Goal: Contribute content: Contribute content

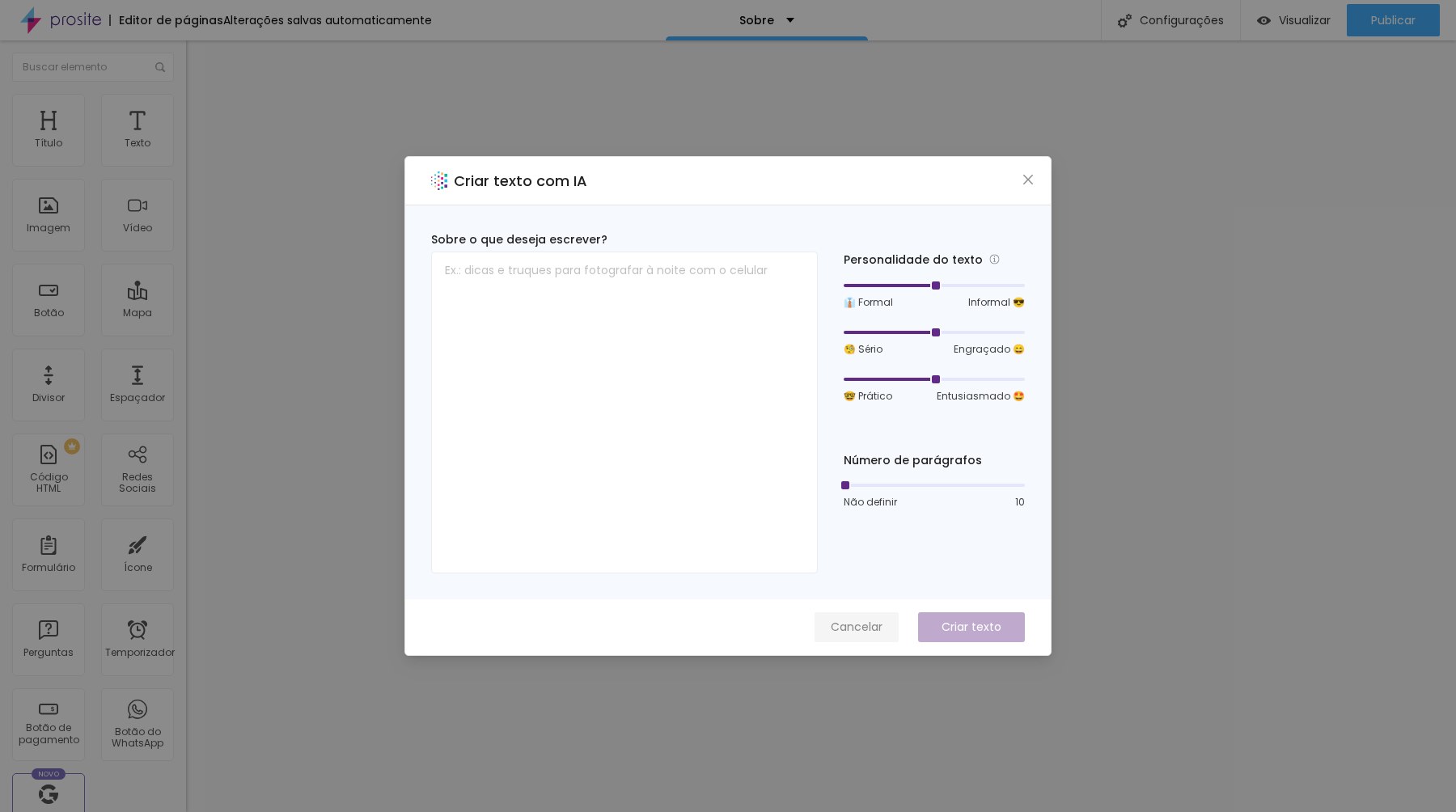
click at [853, 626] on font "Cancelar" at bounding box center [856, 627] width 52 height 16
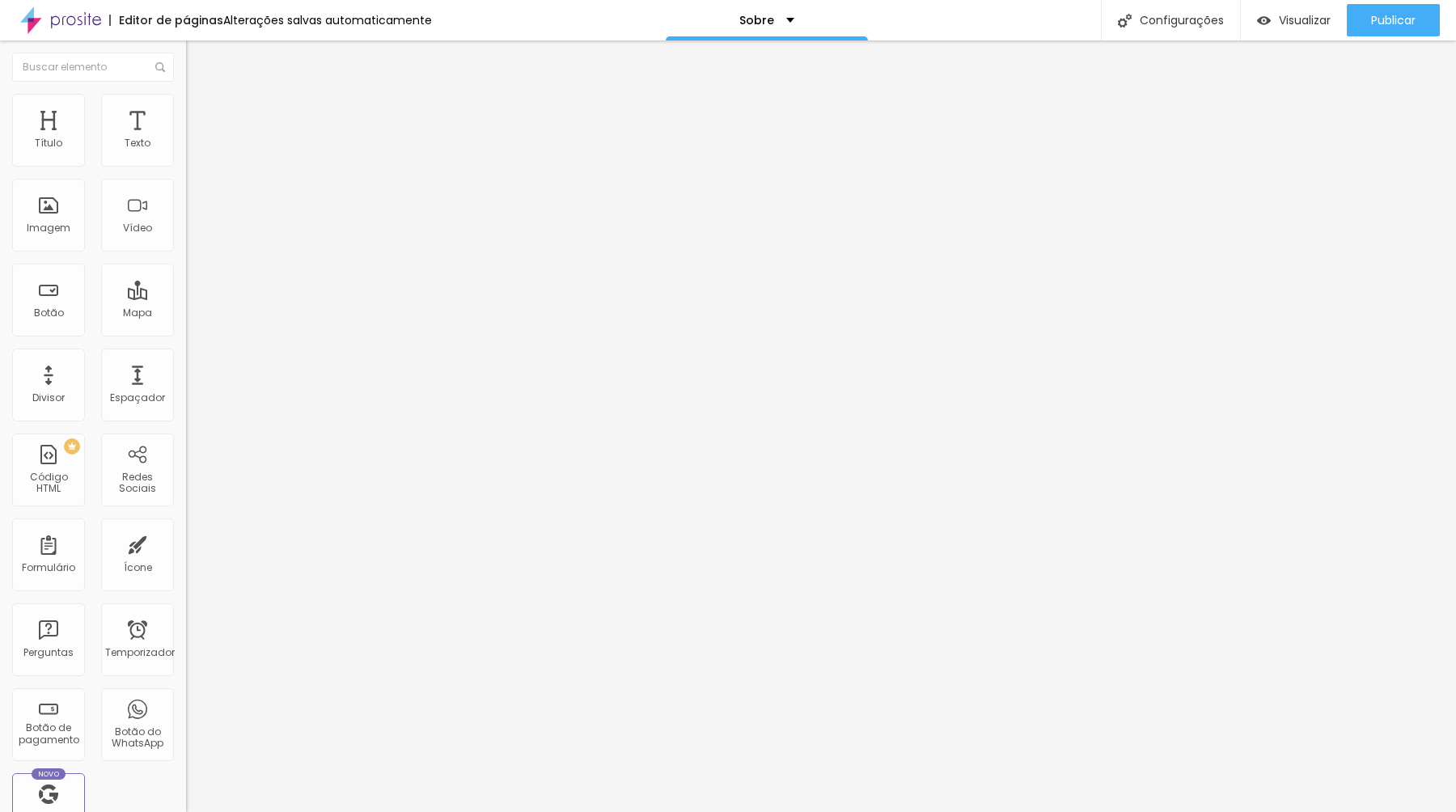
click at [186, 99] on img at bounding box center [193, 102] width 15 height 15
click at [123, 571] on font "Ícone" at bounding box center [137, 567] width 28 height 14
click at [186, 325] on font "Instagram" at bounding box center [212, 331] width 53 height 14
click at [186, 347] on div "Instagram" at bounding box center [278, 443] width 186 height 194
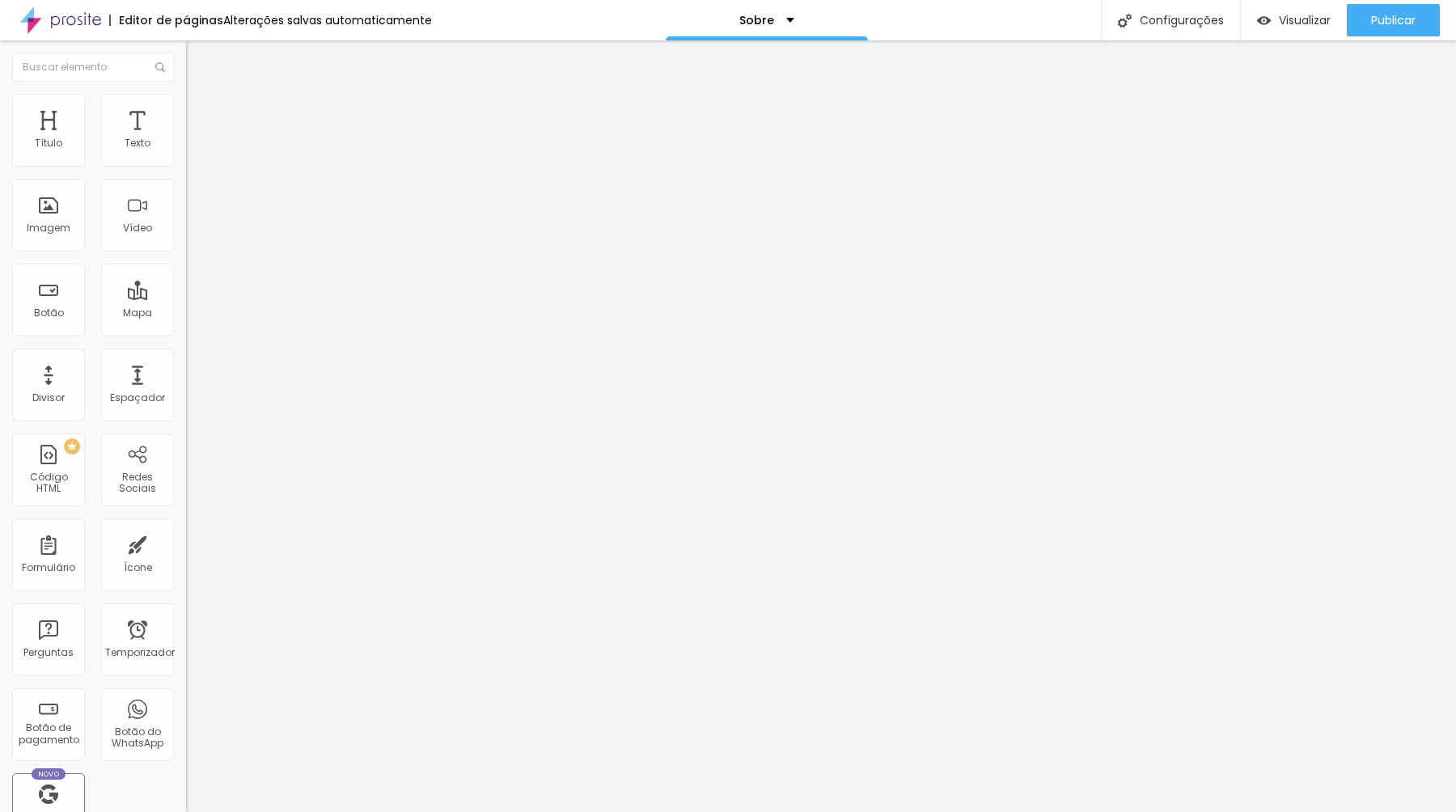
click at [186, 550] on input "https://" at bounding box center [283, 558] width 194 height 16
paste input "[URL][DOMAIN_NAME]"
type input "https://[URL][DOMAIN_NAME]"
paste input "[URL][DOMAIN_NAME]"
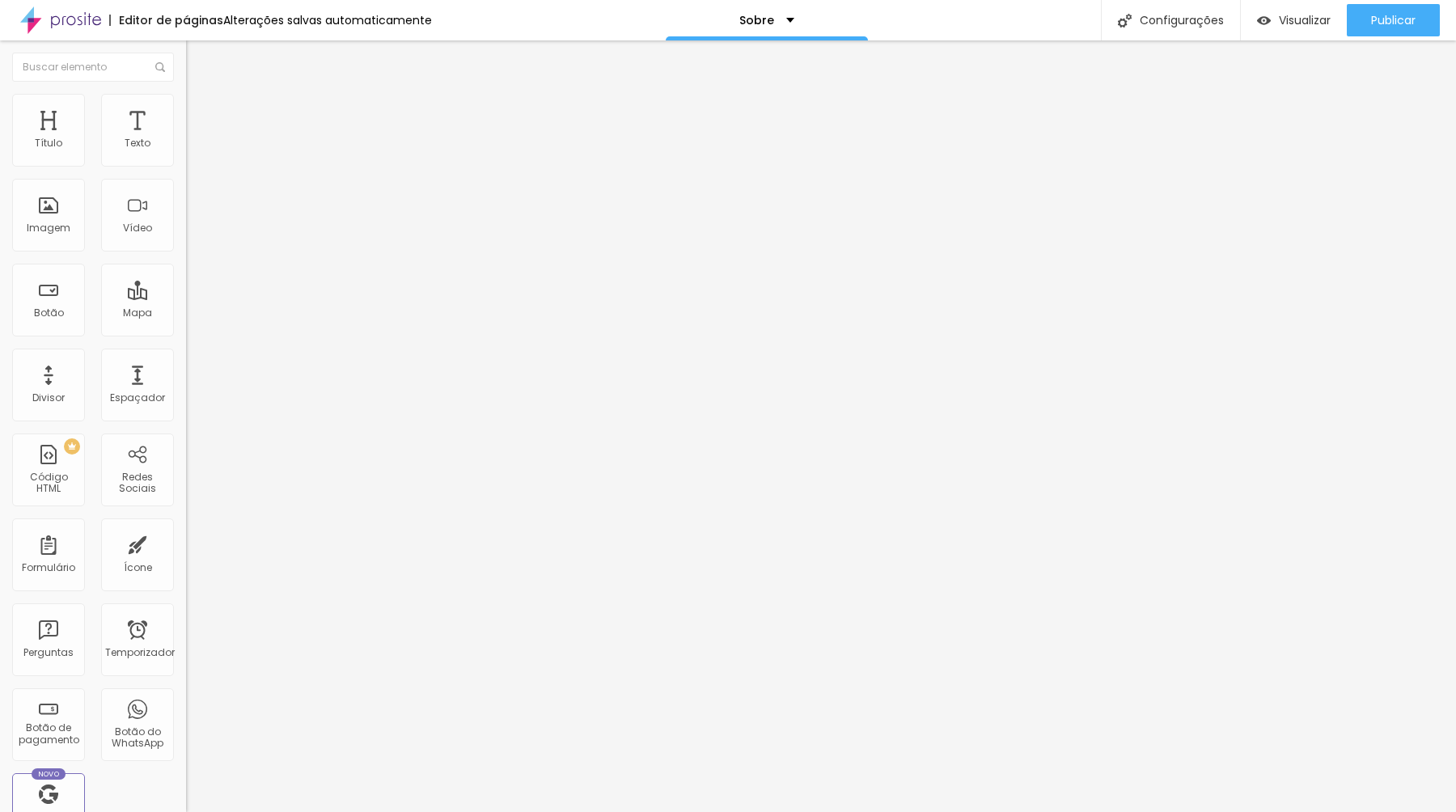
type input "[URL][DOMAIN_NAME]"
click at [186, 325] on font "Instagram" at bounding box center [212, 331] width 53 height 14
click at [200, 110] on font "Estilo" at bounding box center [212, 104] width 25 height 14
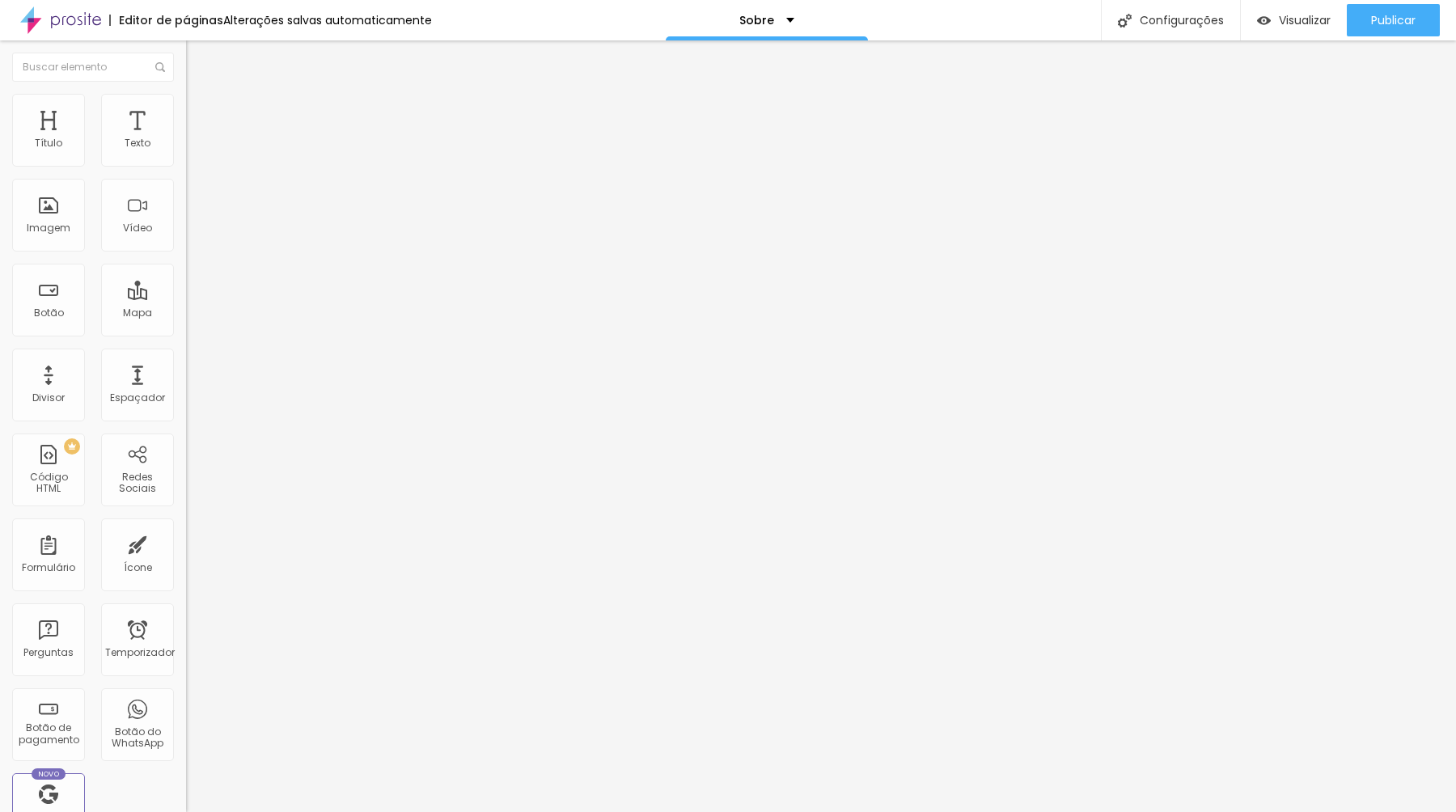
click at [200, 115] on font "Avançado" at bounding box center [227, 121] width 53 height 14
click at [186, 94] on li "Conteúdo" at bounding box center [278, 86] width 186 height 16
click at [186, 154] on div "Instagram Rede social Instagram Endereço URL [URL][DOMAIN_NAME] Abrir em uma no…" at bounding box center [278, 371] width 186 height 491
click at [198, 57] on img "button" at bounding box center [205, 59] width 13 height 13
click at [186, 326] on div "Instagram" at bounding box center [278, 331] width 186 height 10
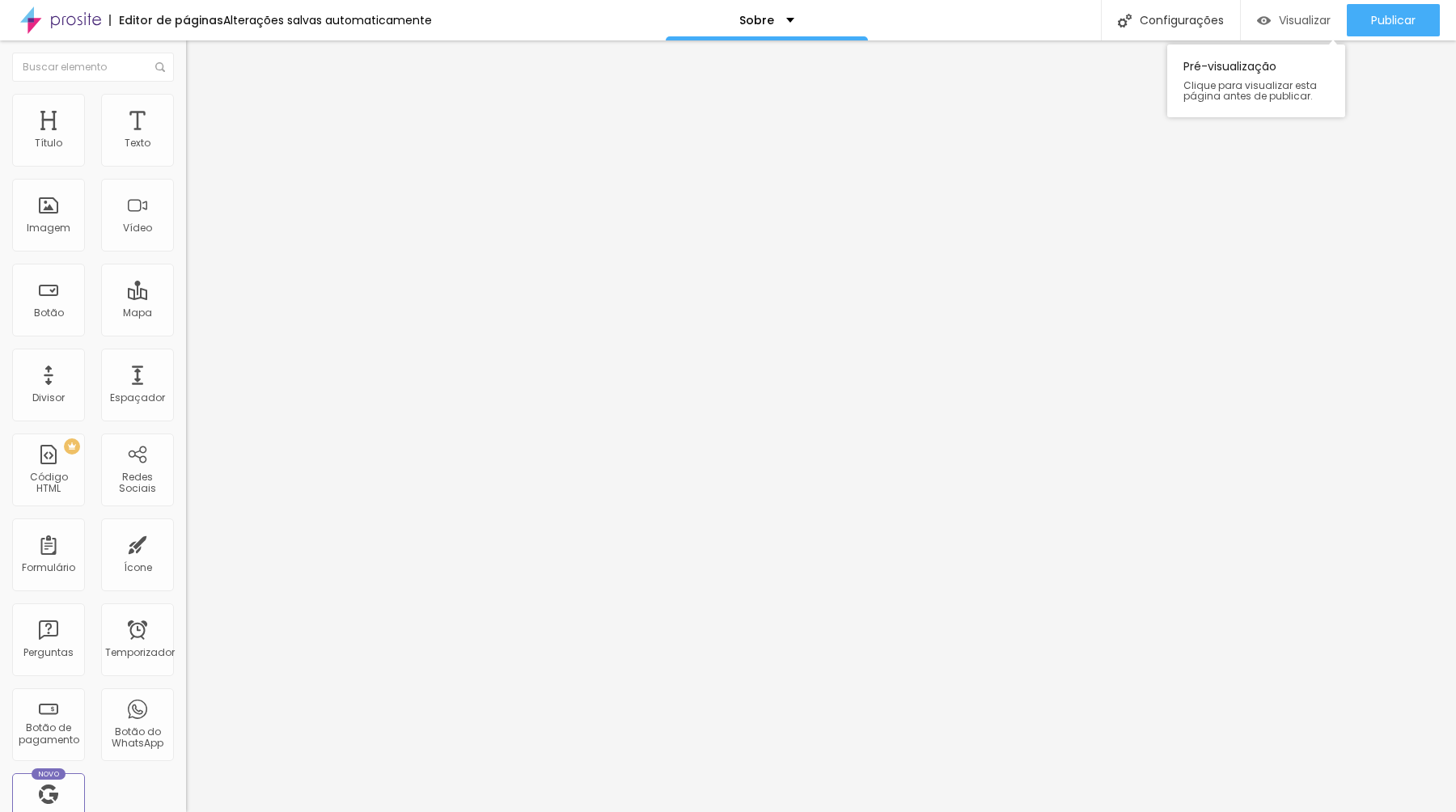
click at [1293, 19] on font "Visualizar" at bounding box center [1304, 20] width 52 height 16
click at [1391, 22] on font "Publicar" at bounding box center [1393, 20] width 45 height 16
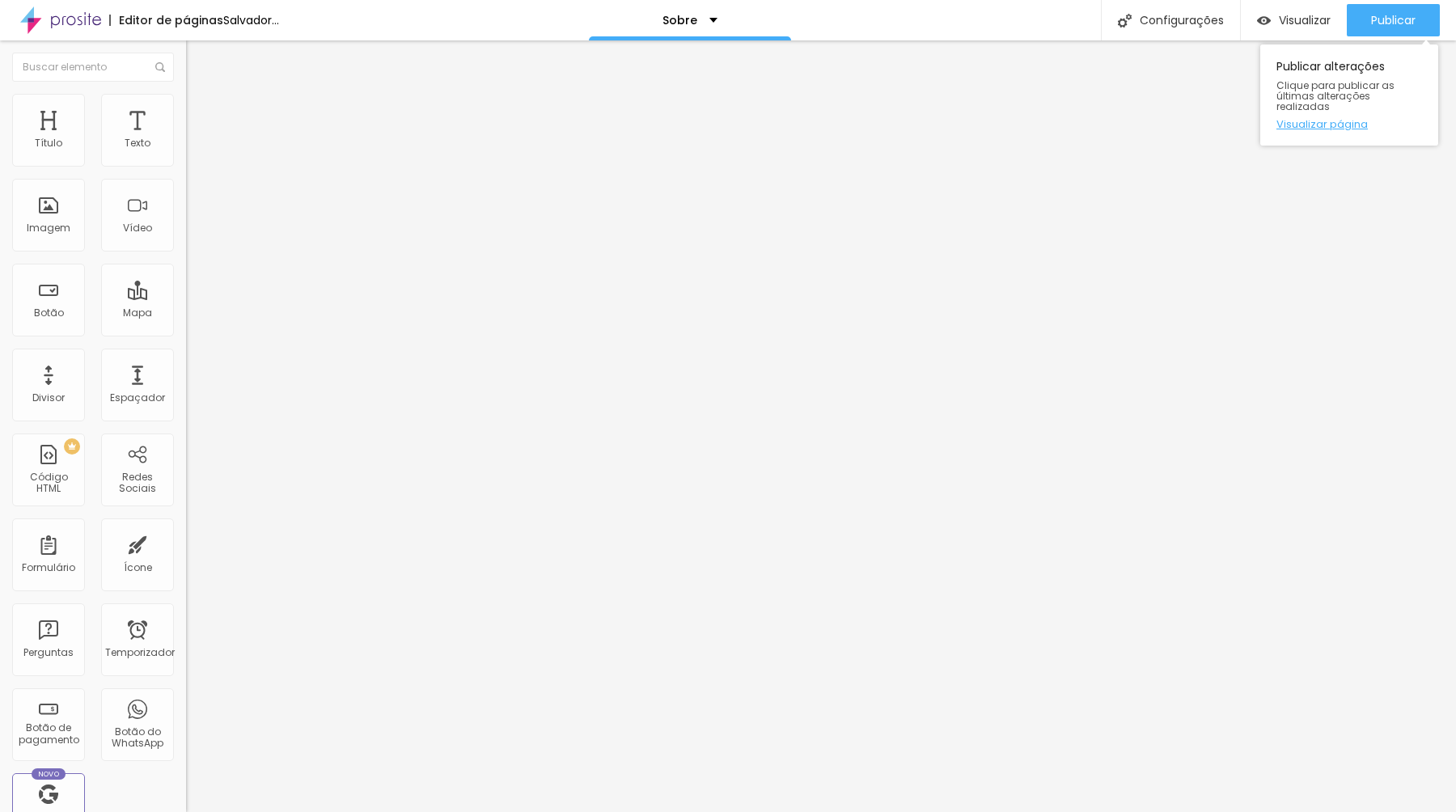
click at [1304, 116] on font "Visualizar página" at bounding box center [1322, 123] width 91 height 16
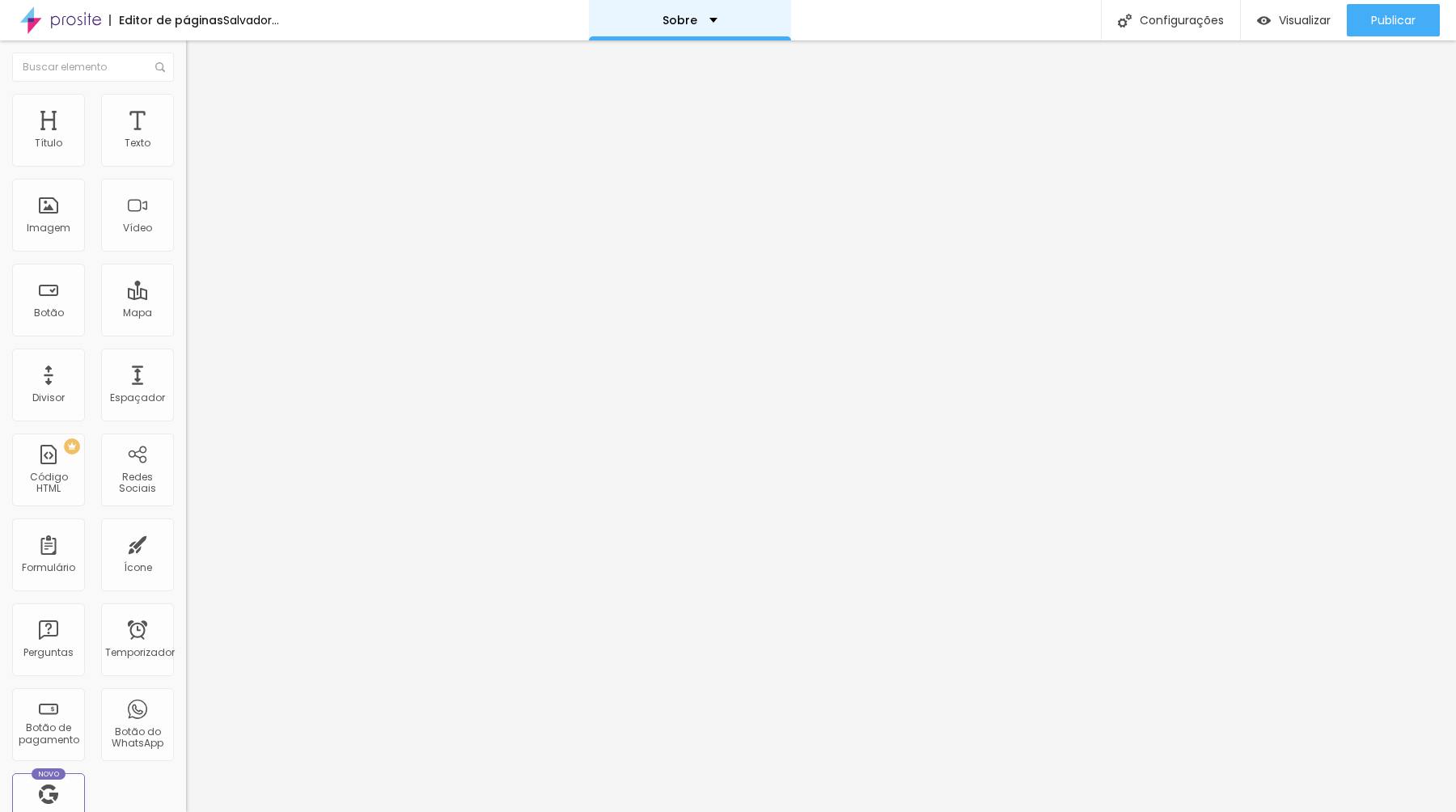
click at [717, 20] on div "Sobre" at bounding box center [690, 20] width 55 height 11
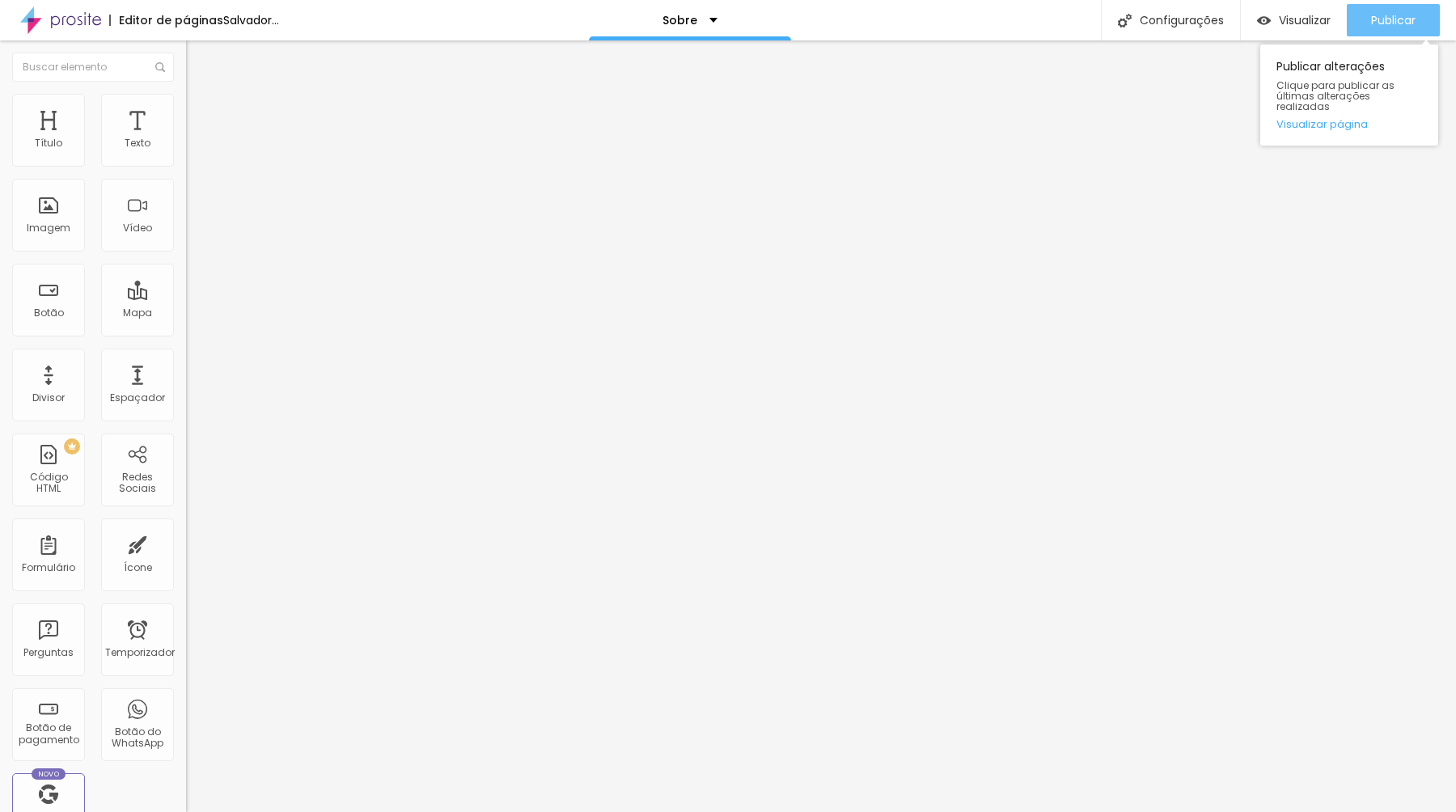
click at [1384, 16] on font "Publicar" at bounding box center [1393, 20] width 45 height 16
click at [1387, 14] on font "Publicar" at bounding box center [1393, 20] width 45 height 16
click at [1398, 16] on font "Publicar" at bounding box center [1393, 20] width 45 height 16
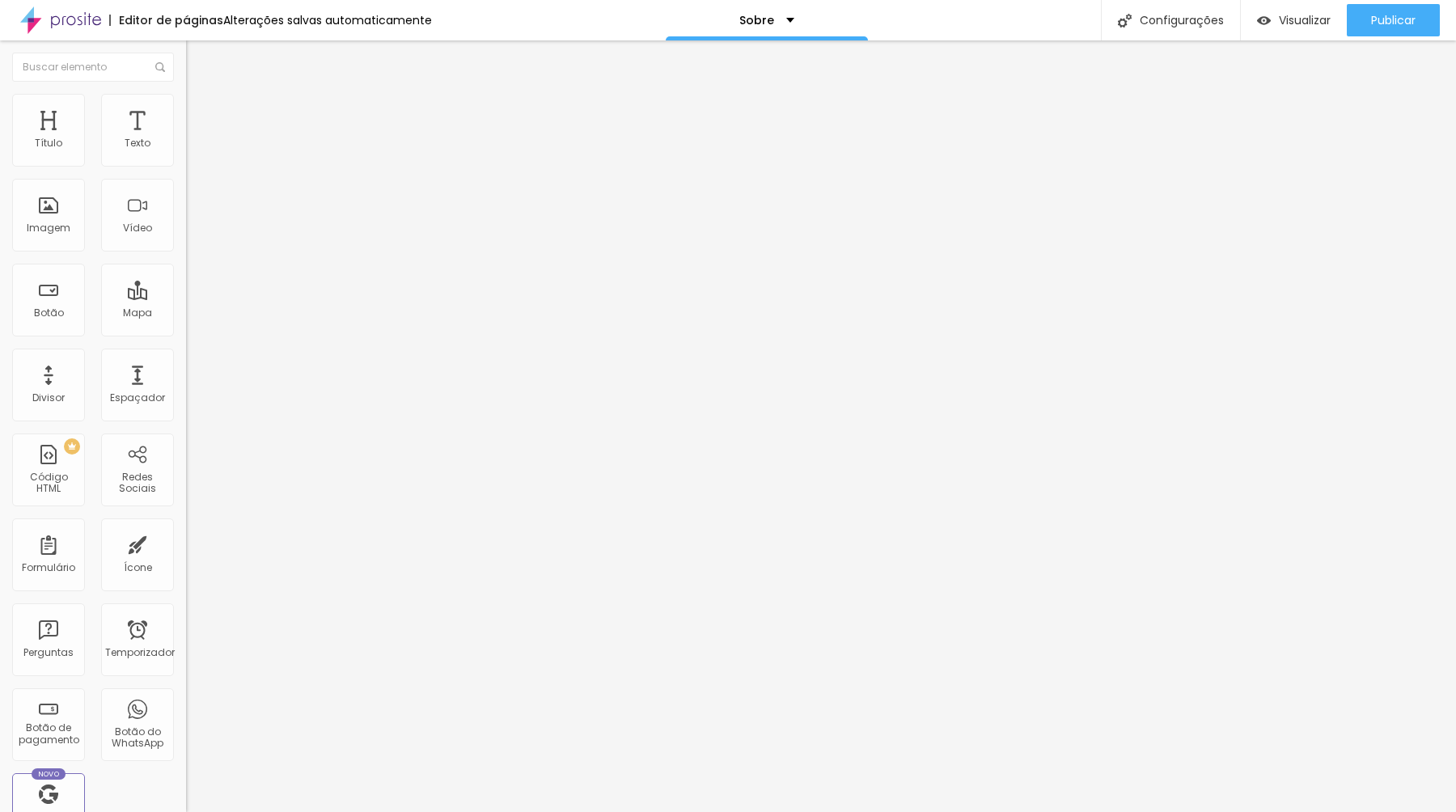
click at [196, 139] on font "Trocar imagem" at bounding box center [235, 132] width 79 height 14
click at [1376, 16] on font "Publicar" at bounding box center [1393, 20] width 45 height 16
click at [1371, 12] on font "Publicar" at bounding box center [1393, 20] width 45 height 16
click at [1386, 20] on font "Publicar" at bounding box center [1393, 20] width 45 height 16
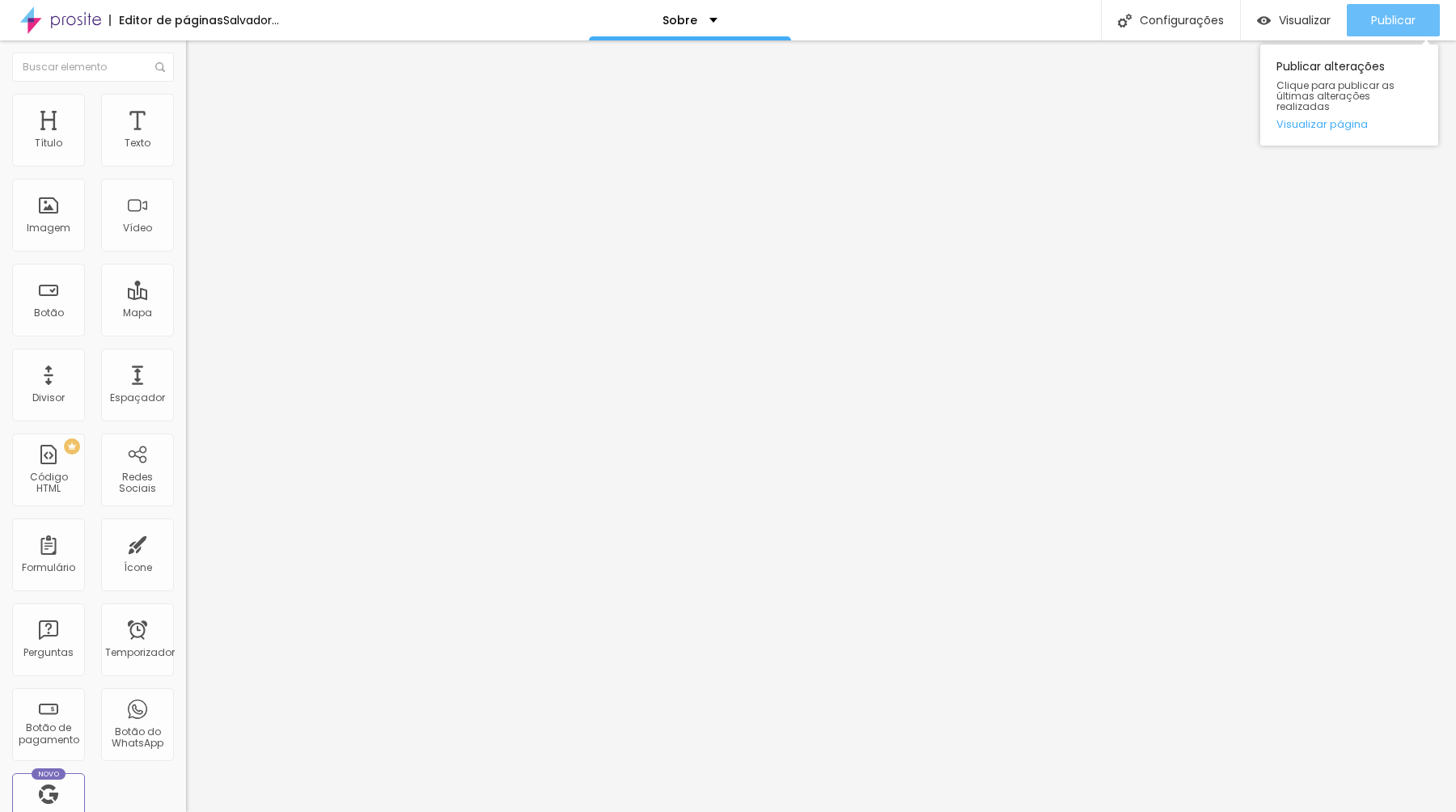
click at [1379, 17] on font "Publicar" at bounding box center [1393, 20] width 45 height 16
